Goal: Browse casually

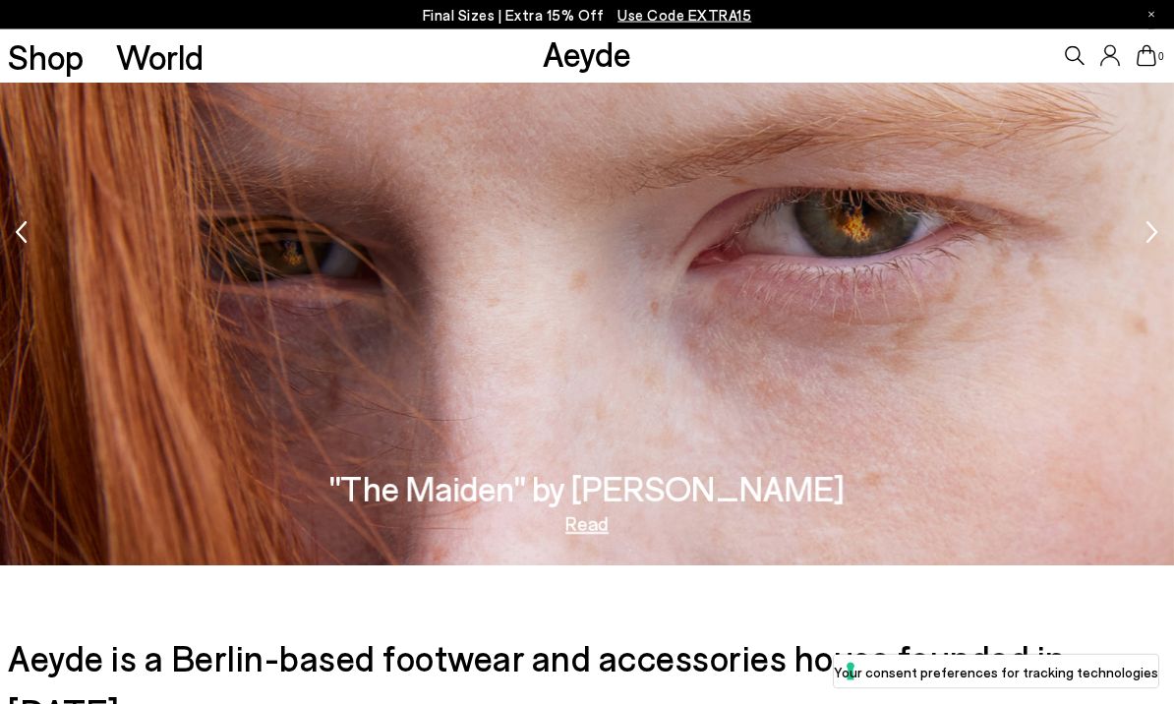
scroll to position [2516, 0]
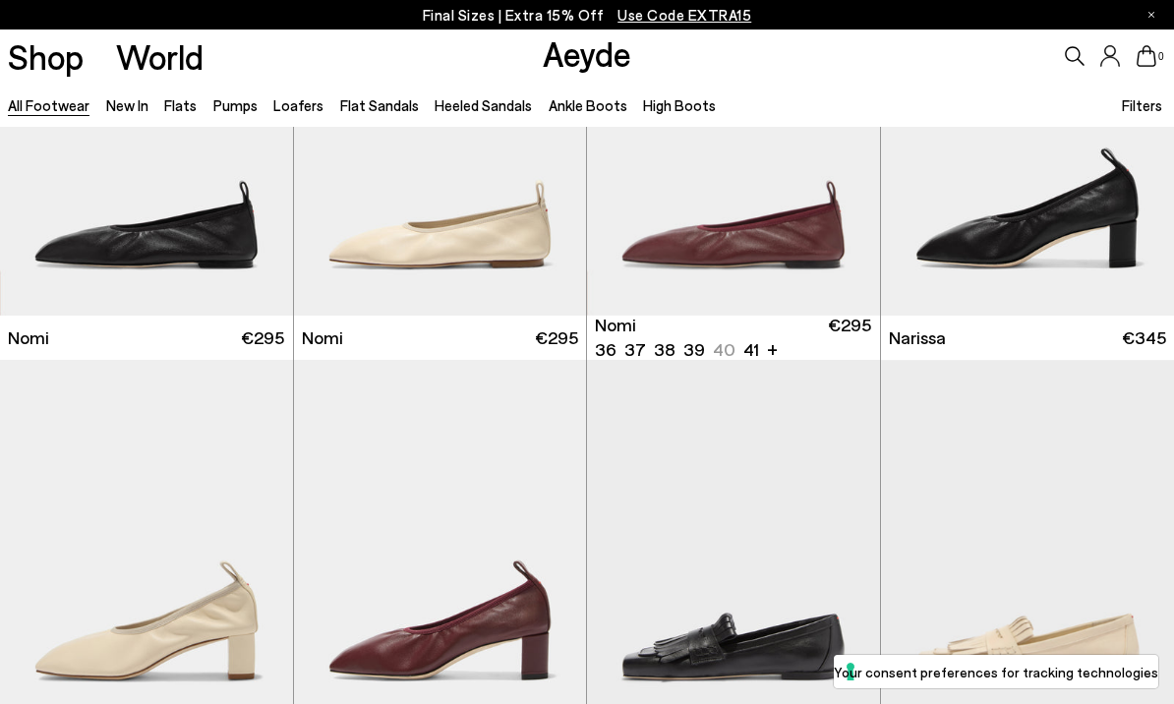
scroll to position [192, 0]
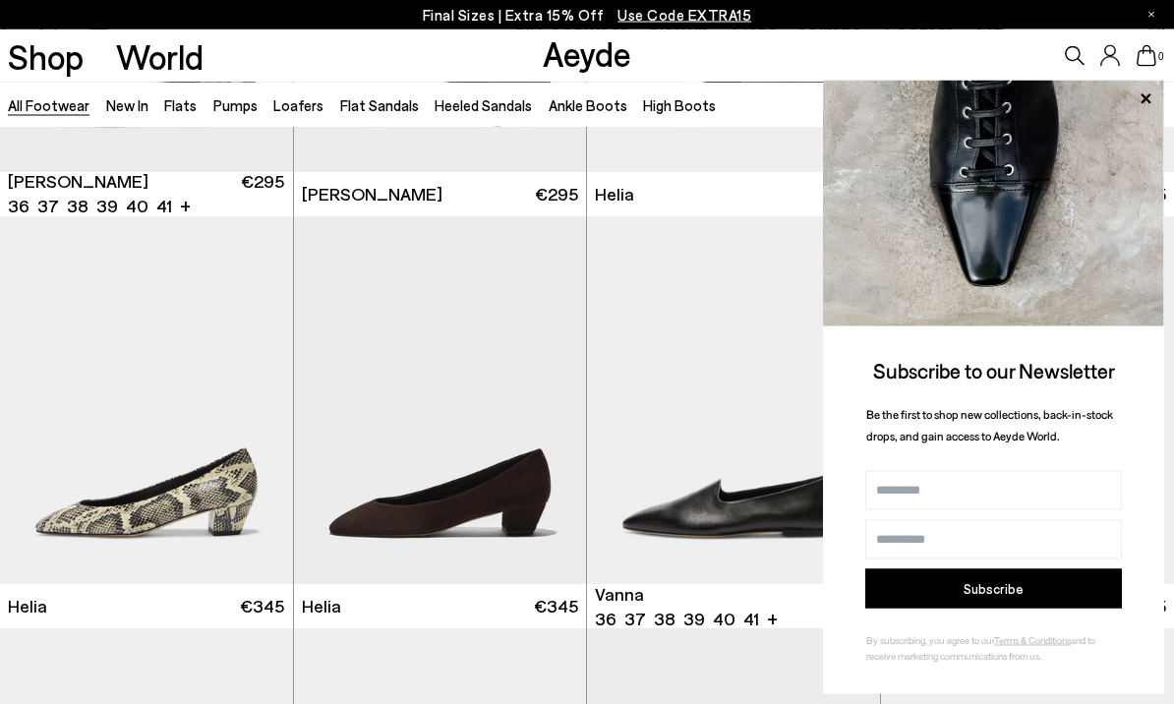
scroll to position [3620, 0]
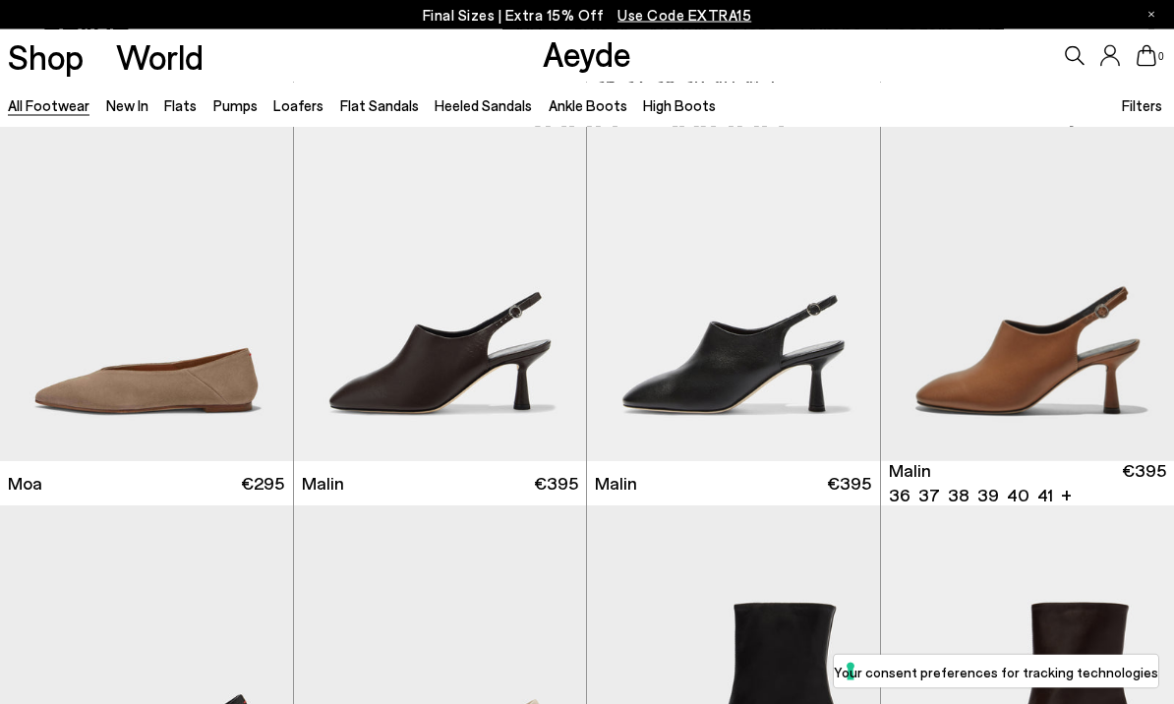
scroll to position [7454, 0]
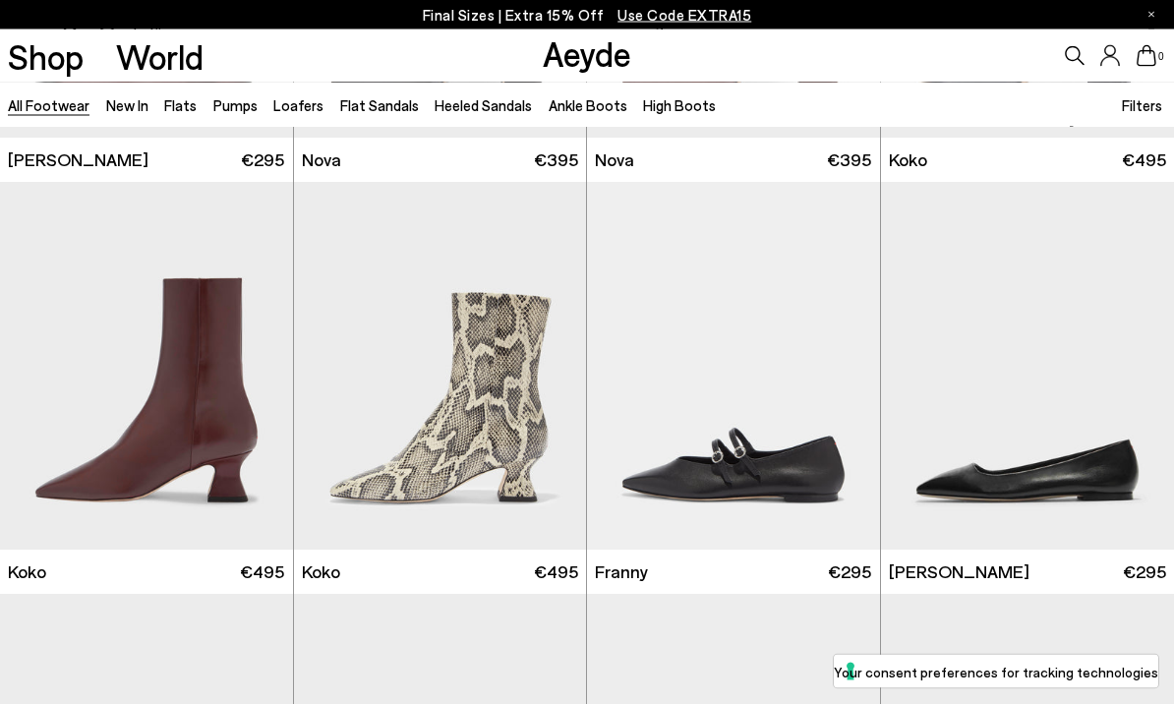
scroll to position [13545, 0]
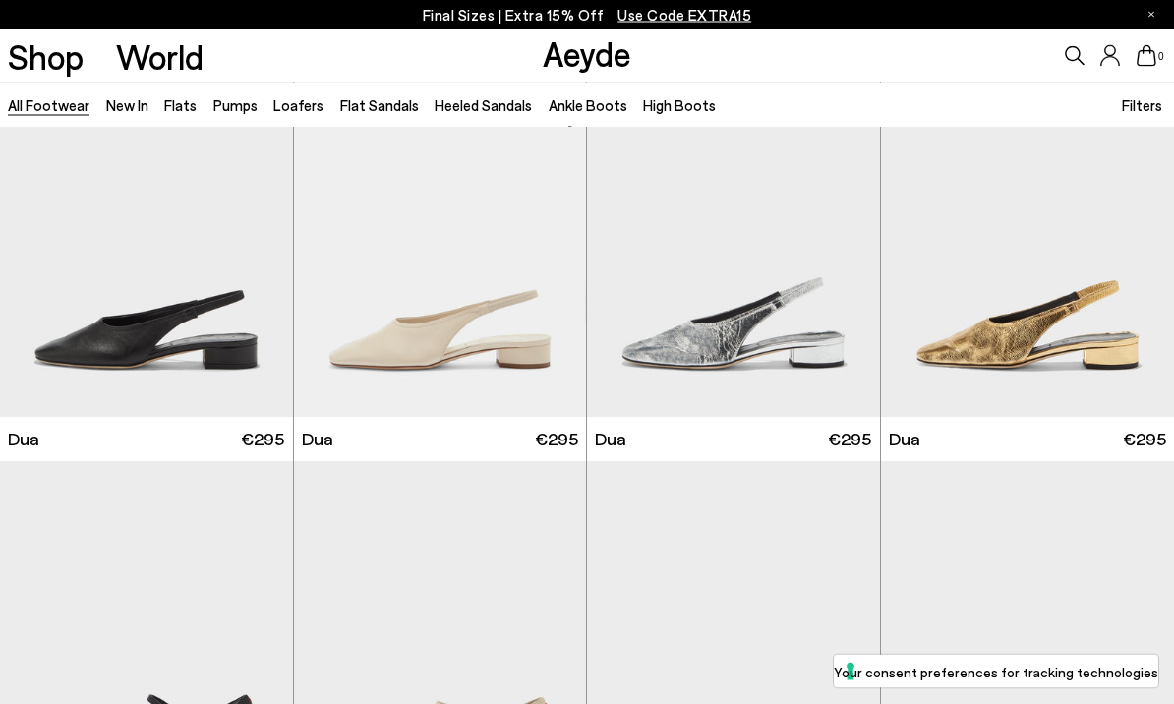
scroll to position [16152, 0]
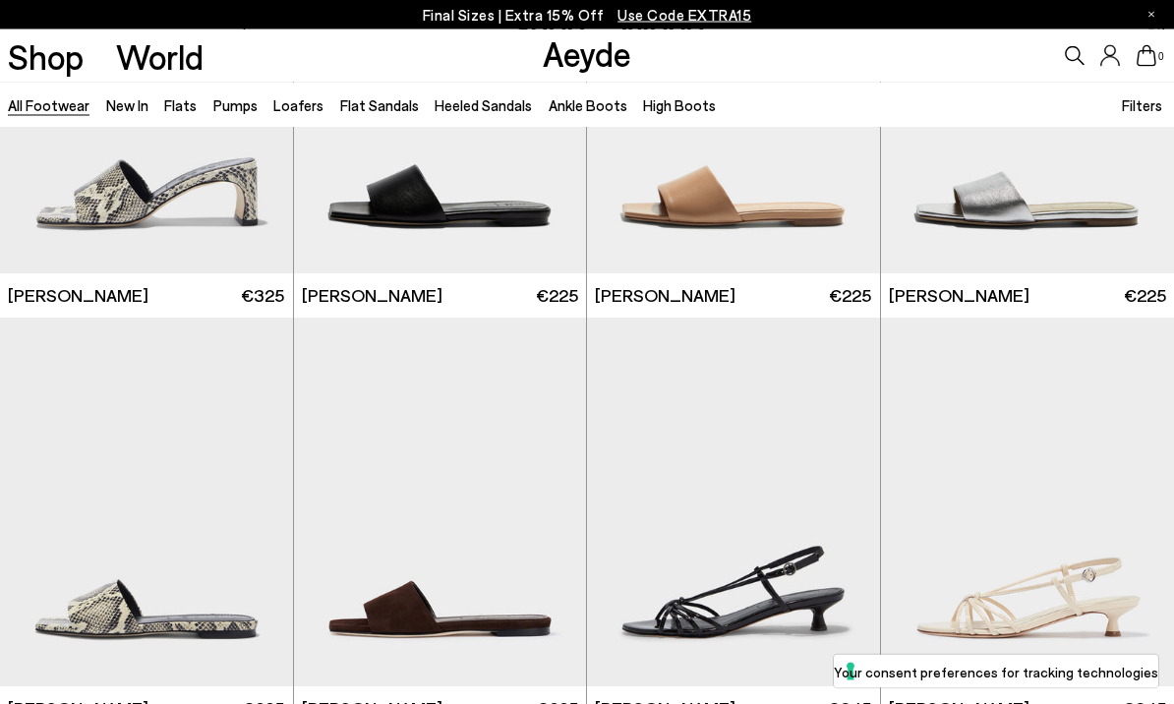
scroll to position [22063, 0]
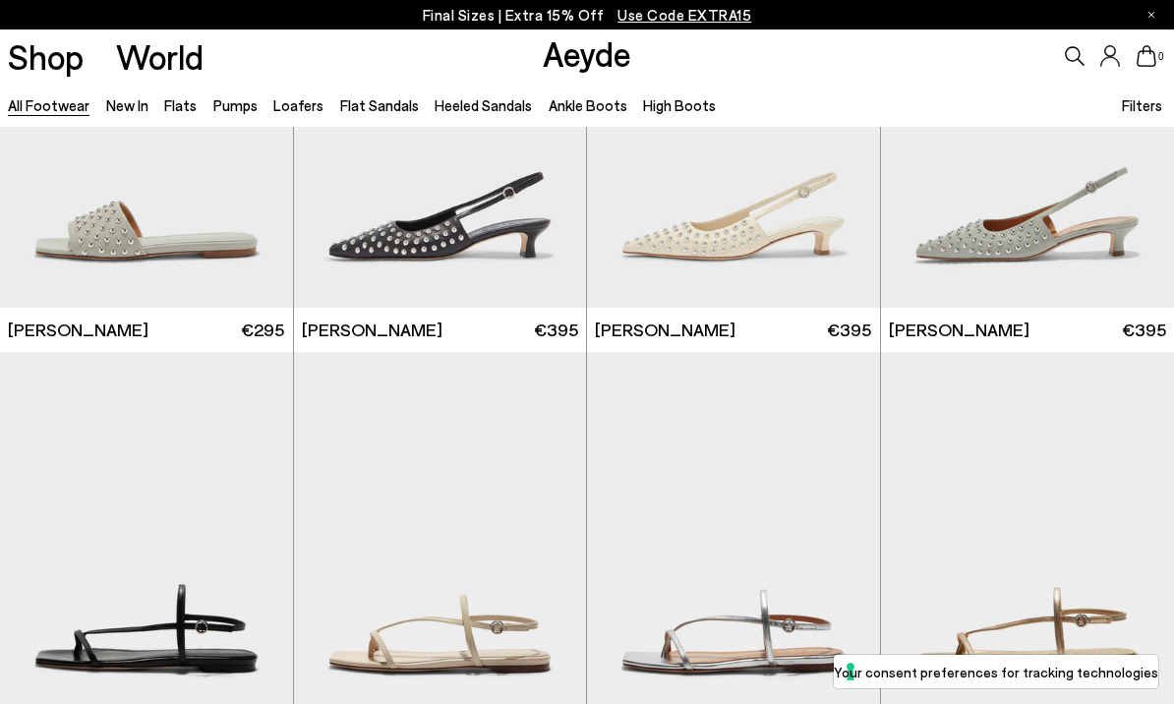
scroll to position [20379, 0]
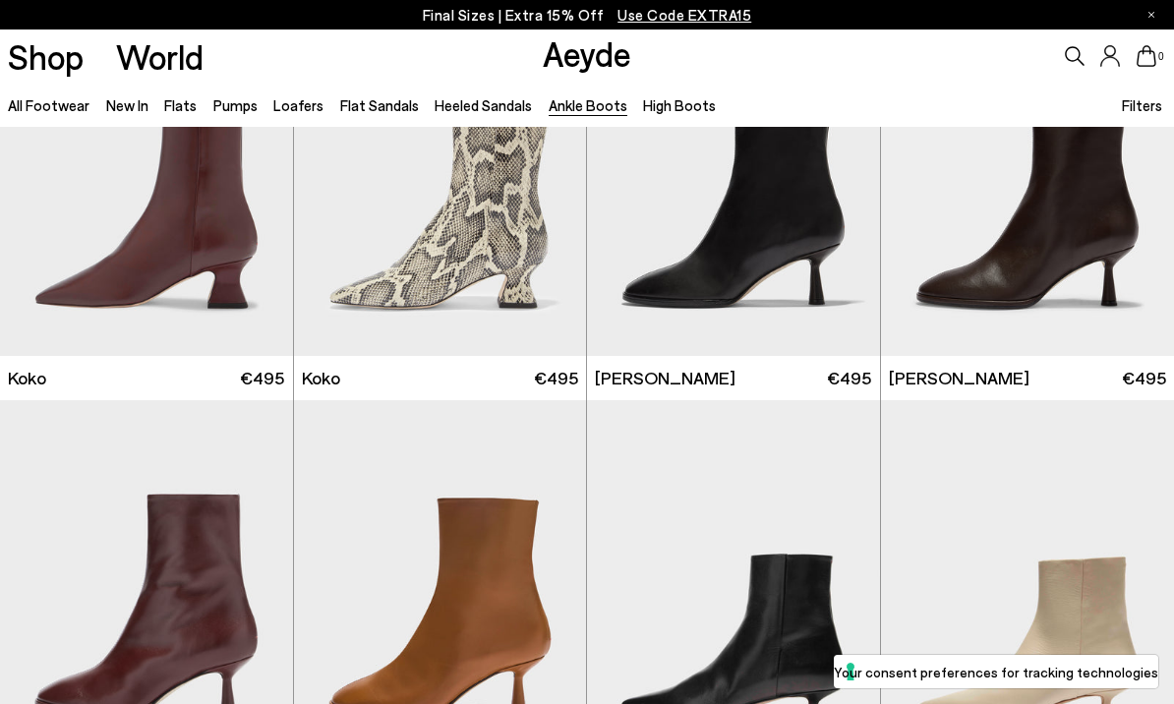
scroll to position [962, 0]
